Goal: Task Accomplishment & Management: Use online tool/utility

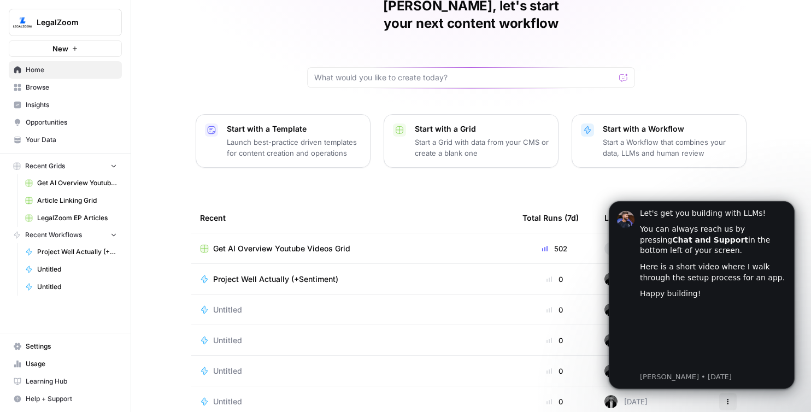
scroll to position [57, 0]
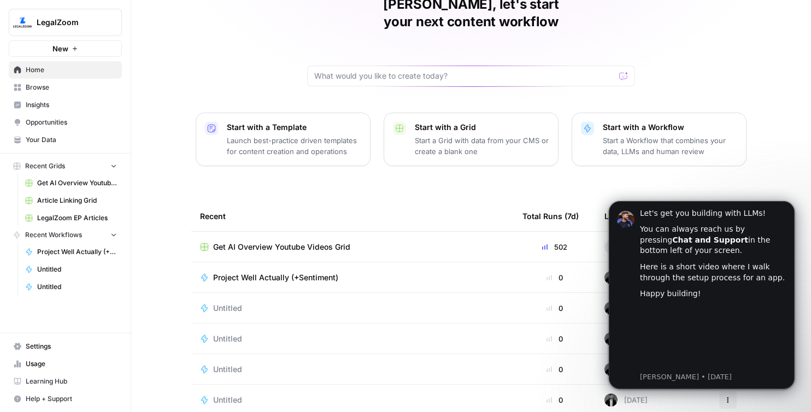
click at [612, 135] on p "Start a Workflow that combines your data, LLMs and human review" at bounding box center [670, 146] width 134 height 22
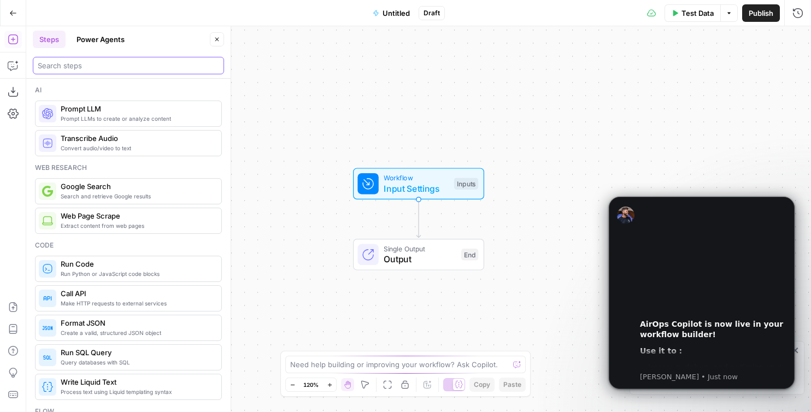
click at [121, 65] on input "search" at bounding box center [128, 65] width 181 height 11
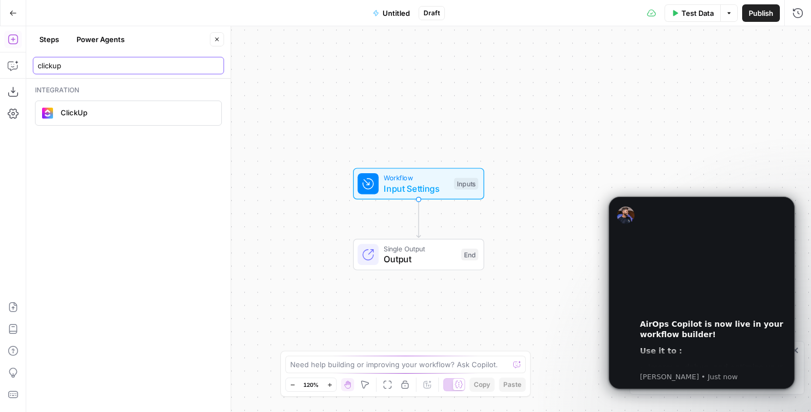
type input "clickup"
click at [82, 120] on div "ClickUp" at bounding box center [128, 112] width 178 height 17
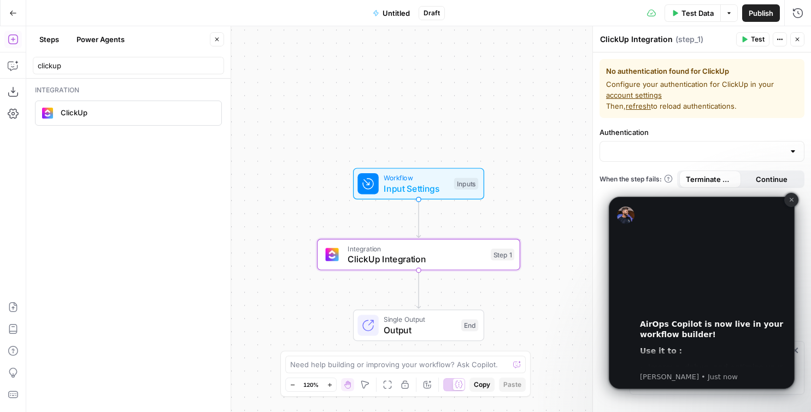
click at [790, 202] on icon "Dismiss notification" at bounding box center [792, 200] width 6 height 6
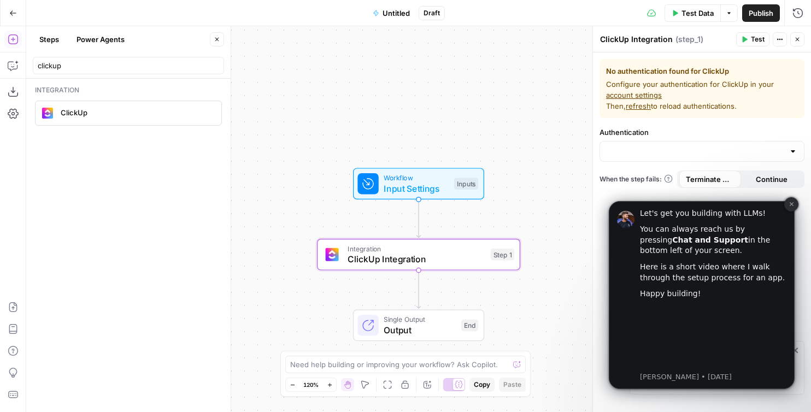
click at [790, 207] on icon "Dismiss notification" at bounding box center [792, 204] width 6 height 6
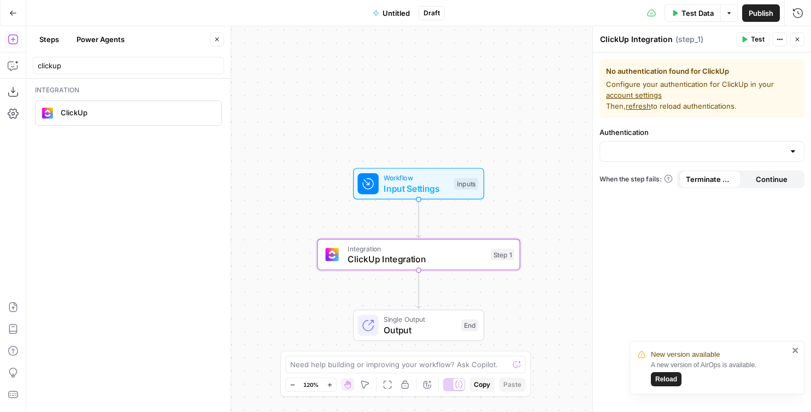
click at [762, 177] on span "Continue" at bounding box center [772, 179] width 32 height 11
click at [724, 180] on span "Terminate Workflow" at bounding box center [710, 179] width 49 height 11
click at [703, 158] on div at bounding box center [701, 151] width 205 height 21
click at [669, 179] on span "﹢ Create New" at bounding box center [700, 178] width 182 height 11
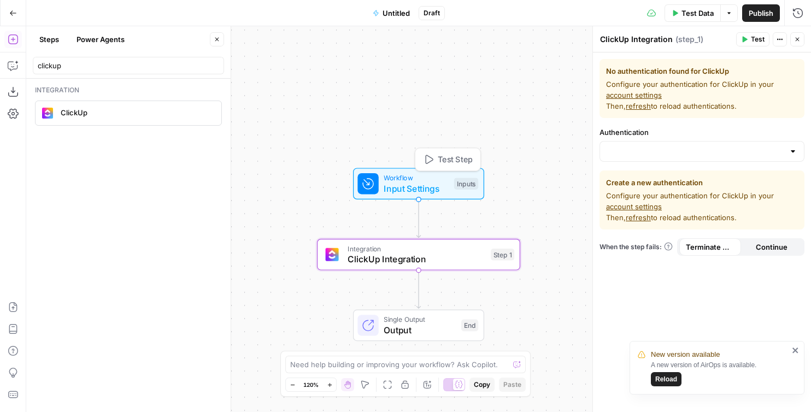
click at [414, 191] on span "Input Settings" at bounding box center [416, 188] width 65 height 13
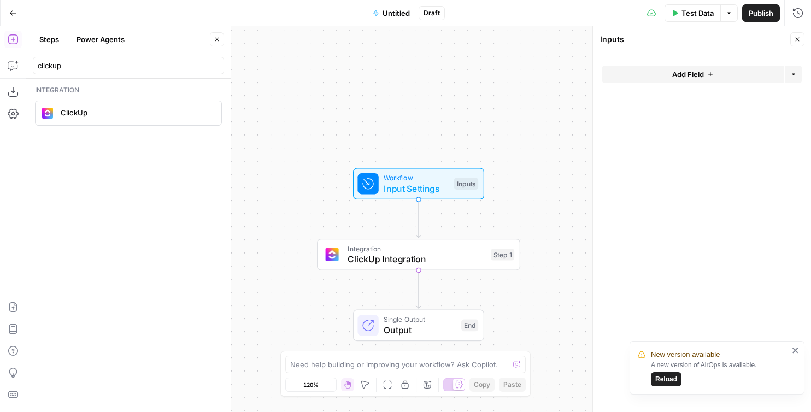
click at [689, 78] on span "Add Field" at bounding box center [688, 74] width 32 height 11
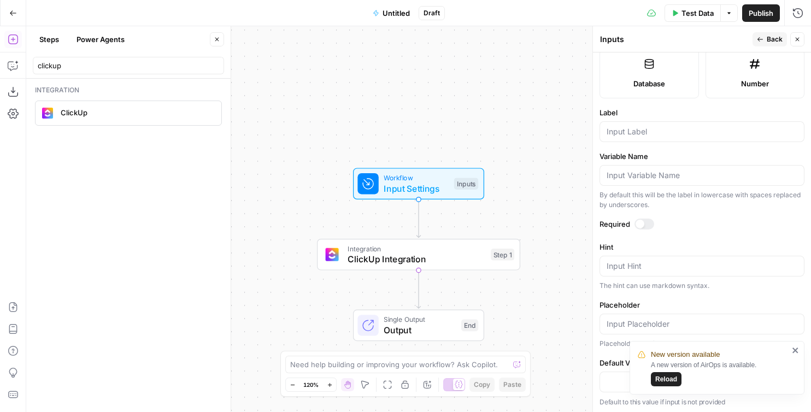
scroll to position [304, 0]
